Goal: Task Accomplishment & Management: Manage account settings

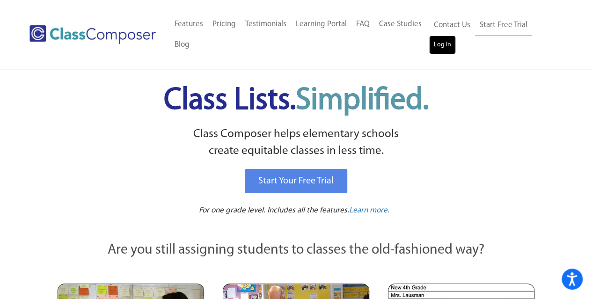
click at [446, 46] on link "Log In" at bounding box center [442, 45] width 27 height 19
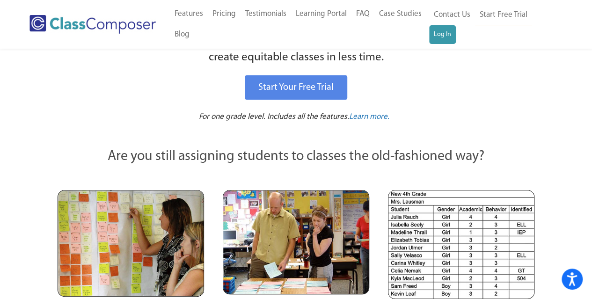
scroll to position [47, 0]
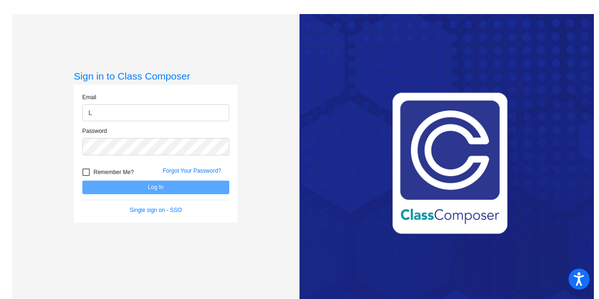
type input "[EMAIL_ADDRESS][PERSON_NAME][DOMAIN_NAME]"
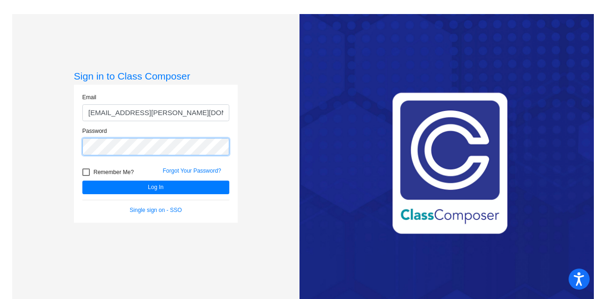
click at [82, 181] on button "Log In" at bounding box center [155, 188] width 147 height 14
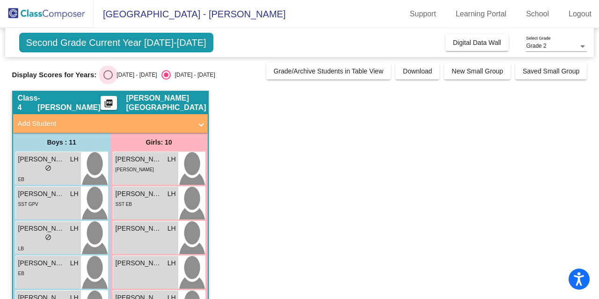
click at [110, 71] on div "Select an option" at bounding box center [107, 74] width 9 height 9
click at [108, 80] on input "[DATE] - [DATE]" at bounding box center [108, 80] width 0 height 0
radio input "true"
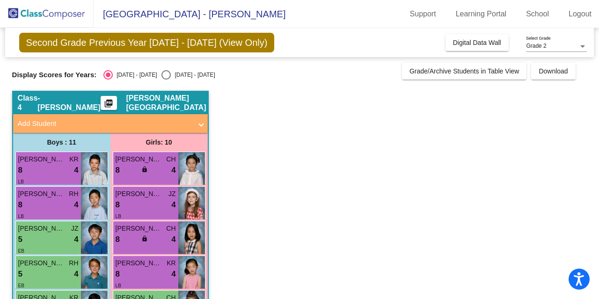
scroll to position [47, 0]
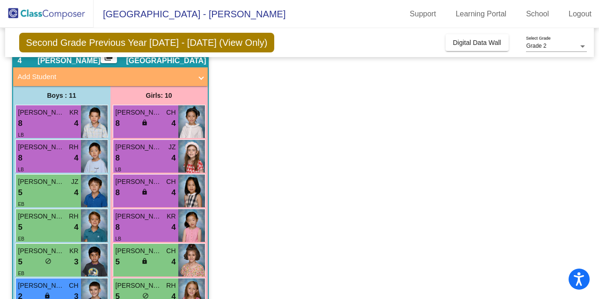
click at [471, 193] on app-classroom "Class 4 - Hamrick picture_as_pdf Linda Hamrick-Moravec Add Student First Name L…" at bounding box center [299, 272] width 575 height 457
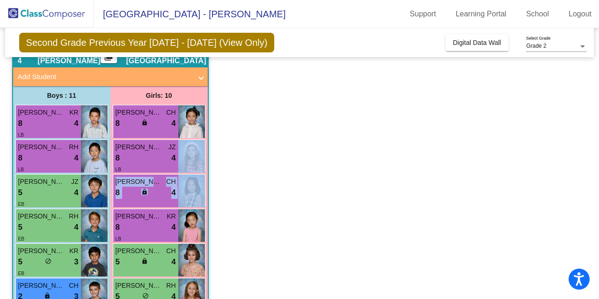
click at [219, 158] on app-classroom "Class 4 - Hamrick picture_as_pdf Linda Hamrick-Moravec Add Student First Name L…" at bounding box center [299, 272] width 575 height 457
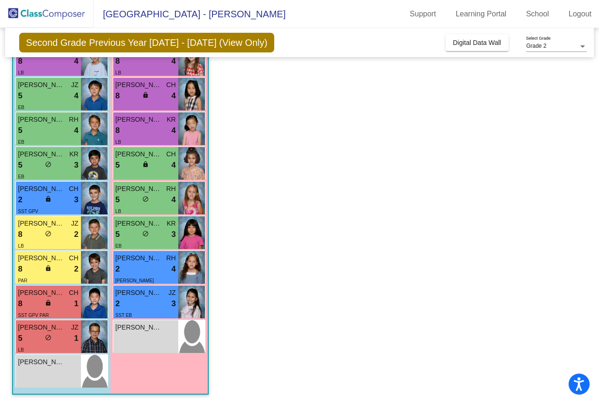
scroll to position [97, 0]
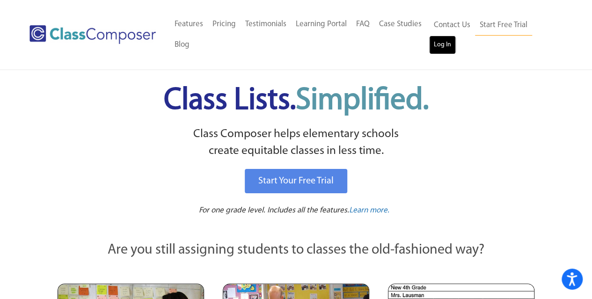
click at [444, 47] on link "Log In" at bounding box center [442, 45] width 27 height 19
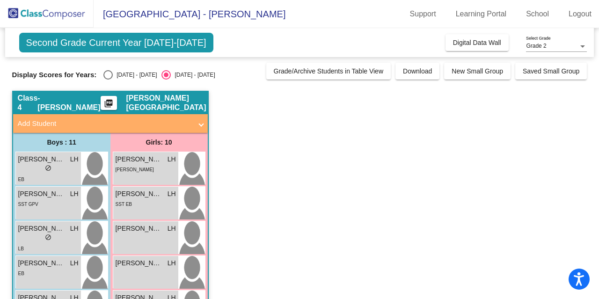
click at [108, 75] on div "Select an option" at bounding box center [107, 74] width 9 height 9
click at [108, 80] on input "2024 - 2025" at bounding box center [108, 80] width 0 height 0
radio input "true"
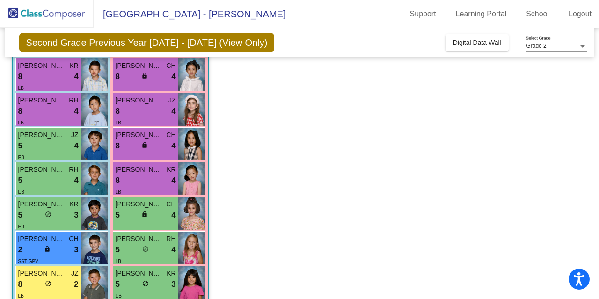
scroll to position [234, 0]
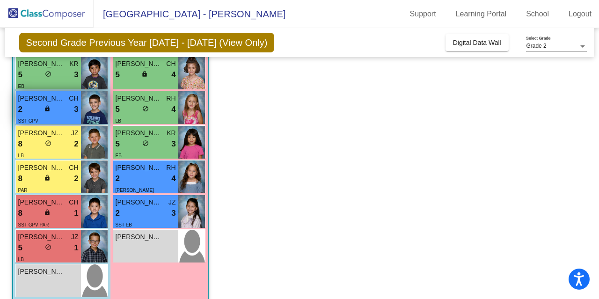
click at [58, 112] on div "2 lock do_not_disturb_alt 3" at bounding box center [48, 109] width 60 height 12
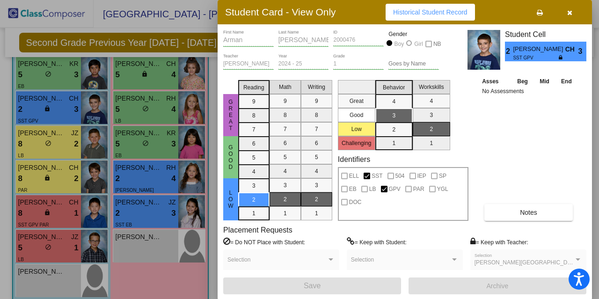
click at [61, 136] on div at bounding box center [299, 149] width 599 height 299
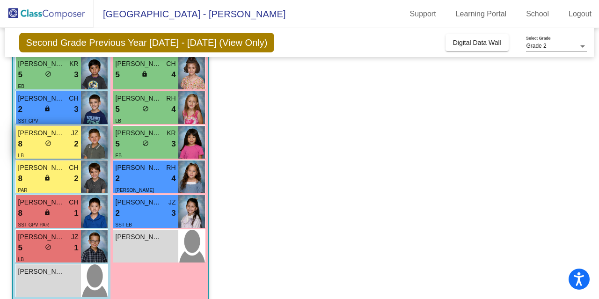
click at [61, 141] on div "8 lock do_not_disturb_alt 2" at bounding box center [48, 144] width 60 height 12
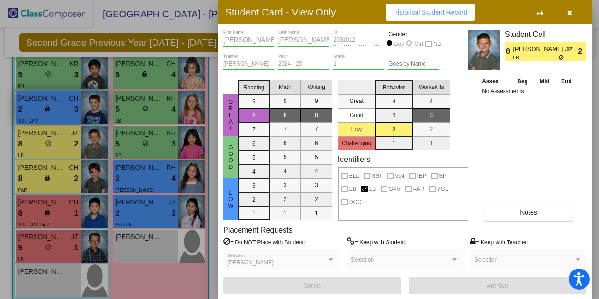
click at [66, 114] on div at bounding box center [299, 149] width 599 height 299
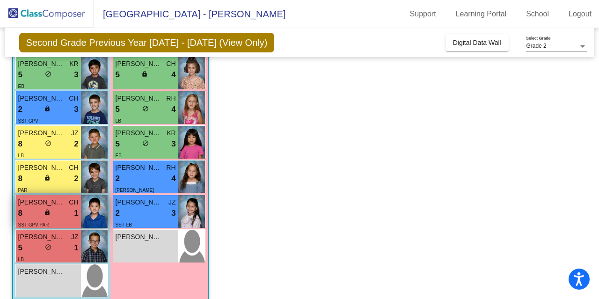
click at [59, 219] on div "8 lock do_not_disturb_alt 1" at bounding box center [48, 213] width 60 height 12
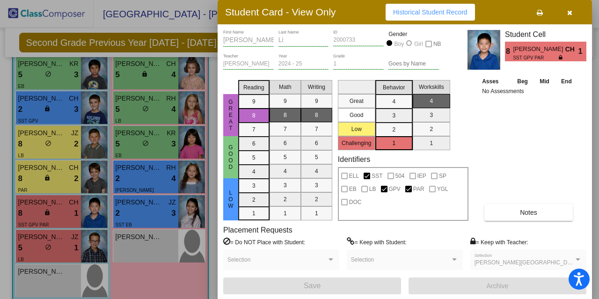
click at [60, 252] on div at bounding box center [299, 149] width 599 height 299
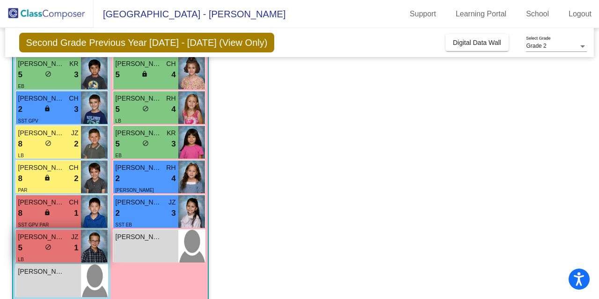
click at [62, 251] on div "5 lock do_not_disturb_alt 1" at bounding box center [48, 248] width 60 height 12
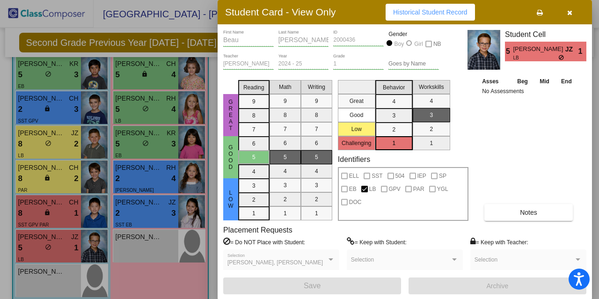
click at [62, 214] on div at bounding box center [299, 149] width 599 height 299
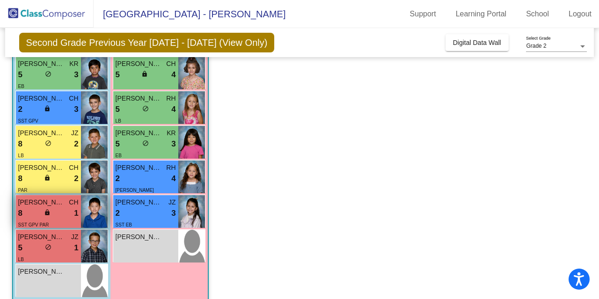
click at [61, 214] on div "8 lock do_not_disturb_alt 1" at bounding box center [48, 213] width 60 height 12
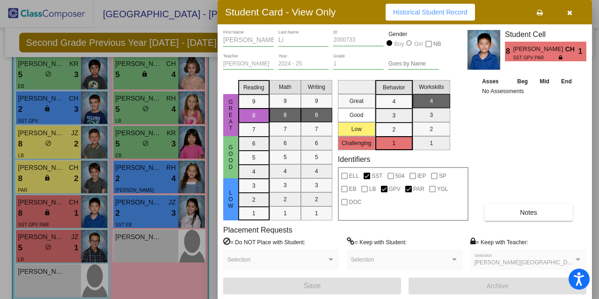
click at [64, 177] on div at bounding box center [299, 149] width 599 height 299
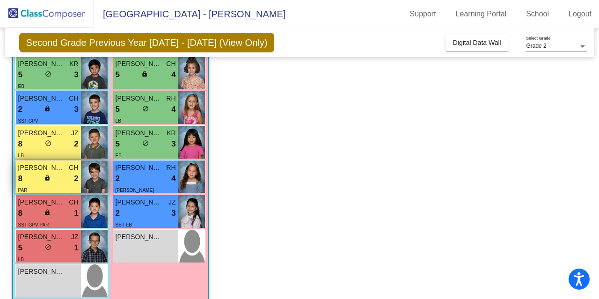
click at [66, 181] on div "8 lock do_not_disturb_alt 2" at bounding box center [48, 179] width 60 height 12
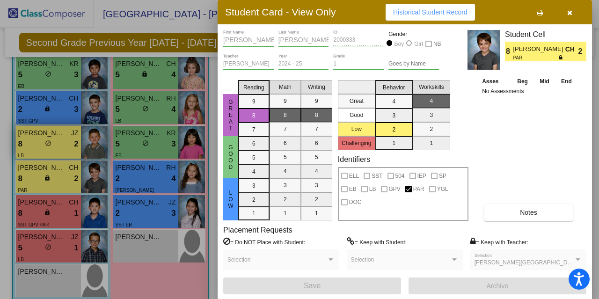
click at [59, 150] on div at bounding box center [299, 149] width 599 height 299
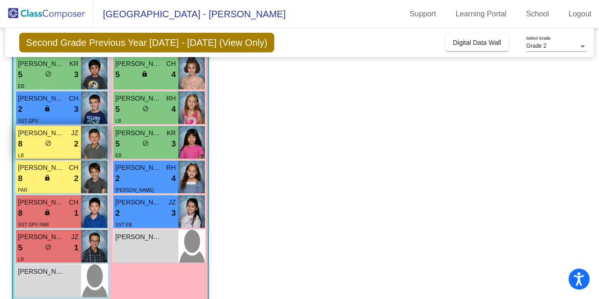
click at [58, 150] on div "LB" at bounding box center [48, 155] width 60 height 10
